Goal: Check status

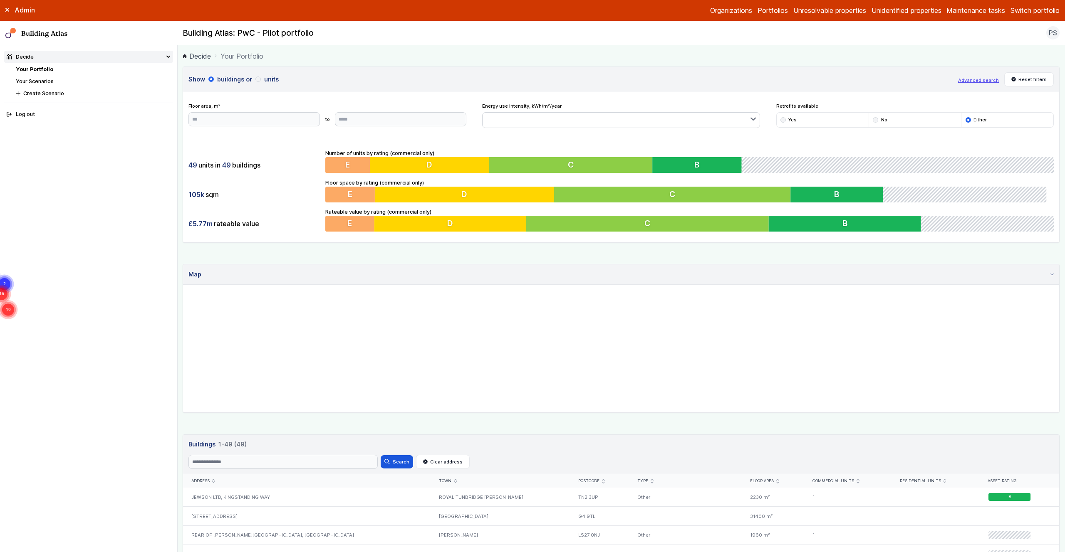
click at [45, 82] on link "Your Scenarios" at bounding box center [35, 81] width 38 height 6
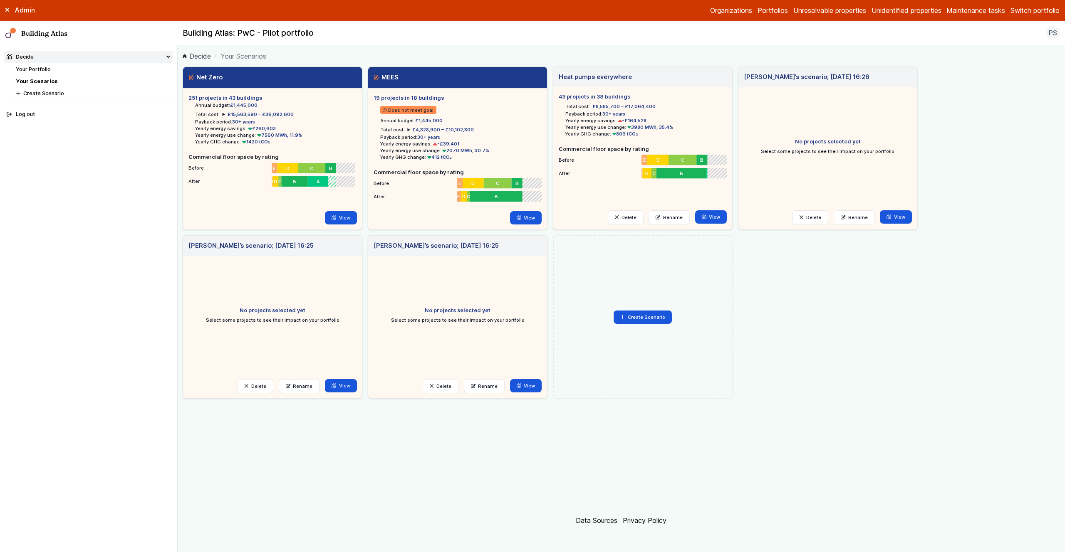
drag, startPoint x: 223, startPoint y: 106, endPoint x: 270, endPoint y: 106, distance: 47.4
click at [268, 106] on li "Annual budget: £1,445,000" at bounding box center [275, 105] width 161 height 7
click at [272, 106] on li "Annual budget: £1,445,000" at bounding box center [275, 105] width 161 height 7
drag, startPoint x: 377, startPoint y: 119, endPoint x: 445, endPoint y: 123, distance: 68.8
click at [445, 123] on ul "Does not meet goal Annual budget: £1,445,000 Total cost: £4,328,900 – £10,102,3…" at bounding box center [457, 131] width 168 height 59
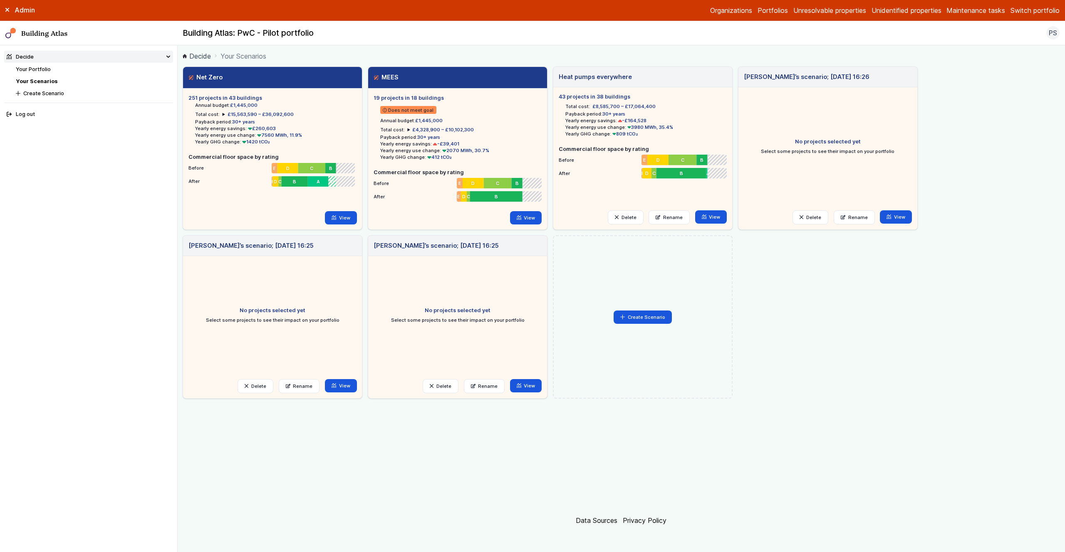
click at [448, 124] on ul "Does not meet goal Annual budget: £1,445,000 Total cost: £4,328,900 – £10,102,3…" at bounding box center [457, 131] width 168 height 59
click at [498, 136] on li "Payback period: 30+ years" at bounding box center [460, 137] width 161 height 7
drag, startPoint x: 382, startPoint y: 171, endPoint x: 492, endPoint y: 173, distance: 109.8
click at [492, 173] on h5 "Commercial floor space by rating" at bounding box center [457, 172] width 168 height 8
drag, startPoint x: 483, startPoint y: 174, endPoint x: 425, endPoint y: 173, distance: 58.2
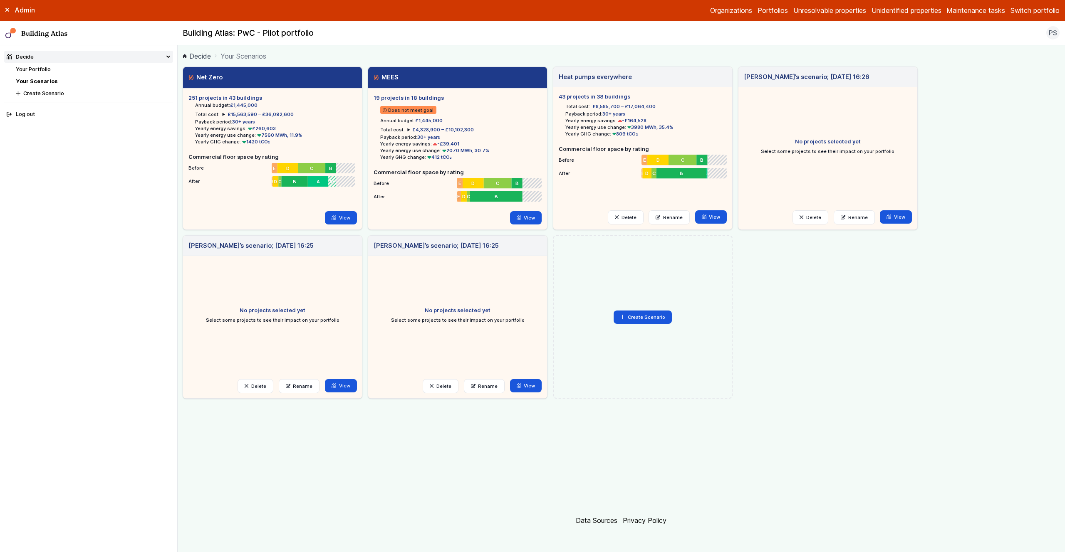
click at [482, 174] on h5 "Commercial floor space by rating" at bounding box center [457, 172] width 168 height 8
drag, startPoint x: 408, startPoint y: 173, endPoint x: 470, endPoint y: 171, distance: 61.6
click at [467, 171] on h5 "Commercial floor space by rating" at bounding box center [457, 172] width 168 height 8
click at [470, 171] on h5 "Commercial floor space by rating" at bounding box center [457, 172] width 168 height 8
